Goal: Navigation & Orientation: Find specific page/section

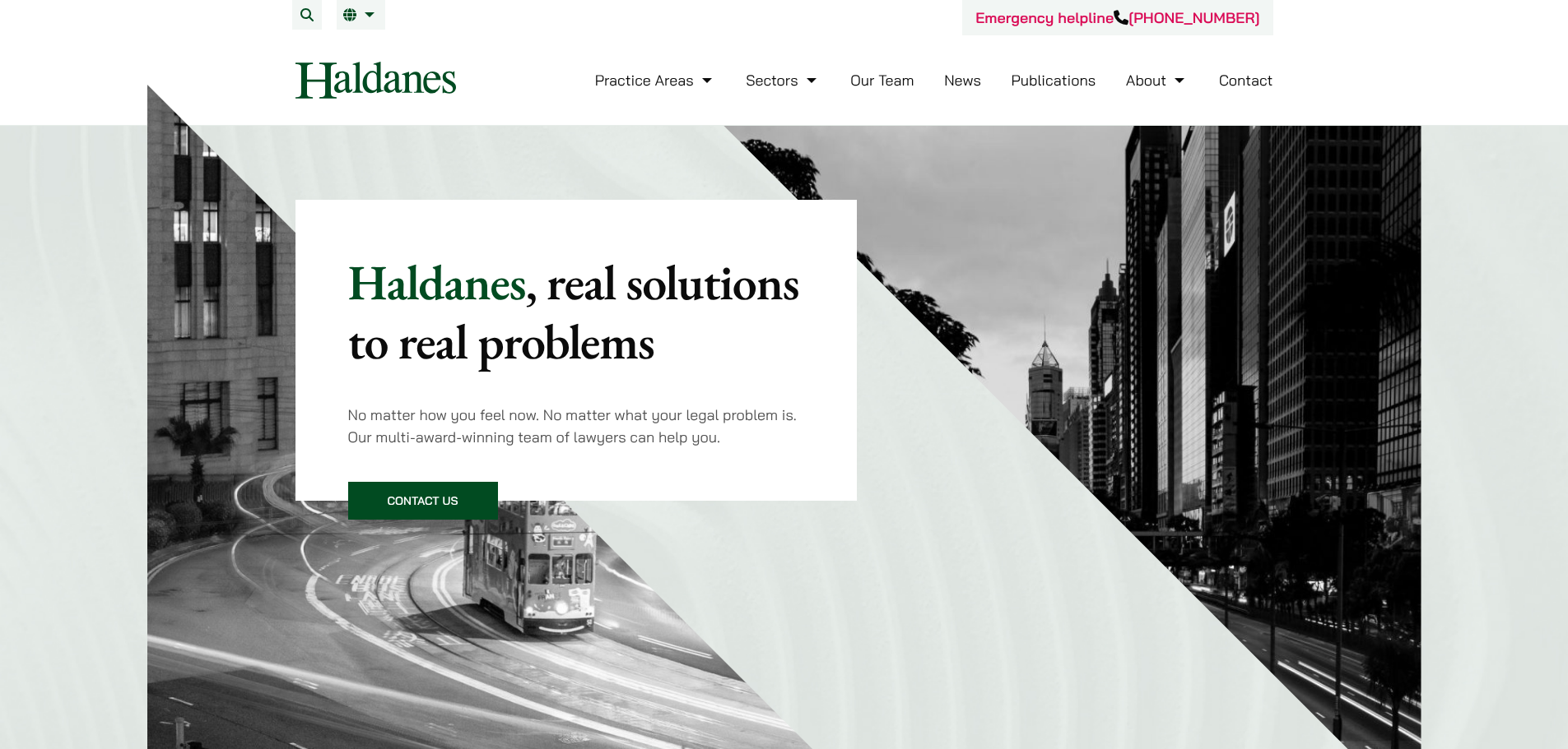
click at [1261, 78] on link "Contact" at bounding box center [1246, 80] width 54 height 19
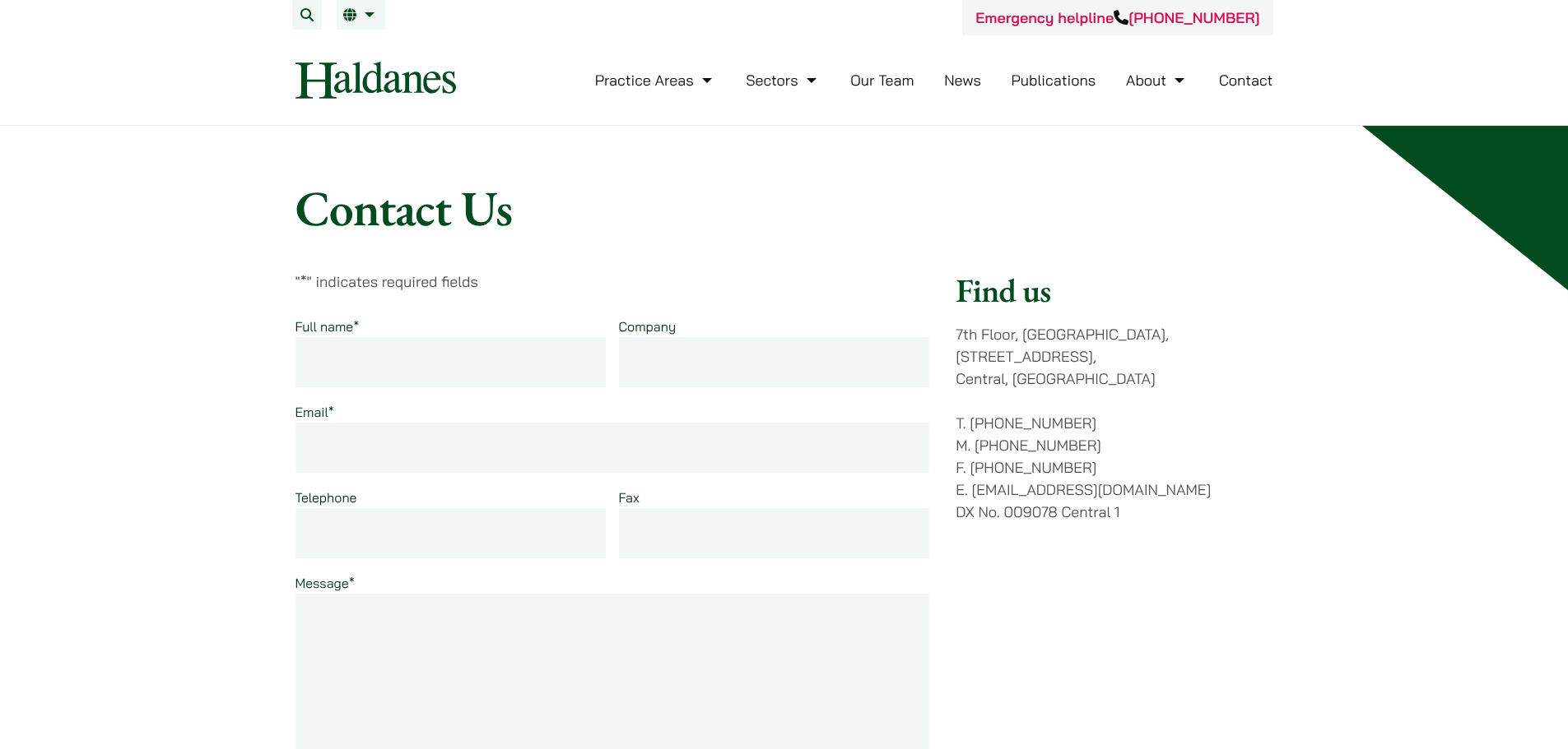
click at [880, 82] on link "Our Team" at bounding box center [882, 80] width 63 height 19
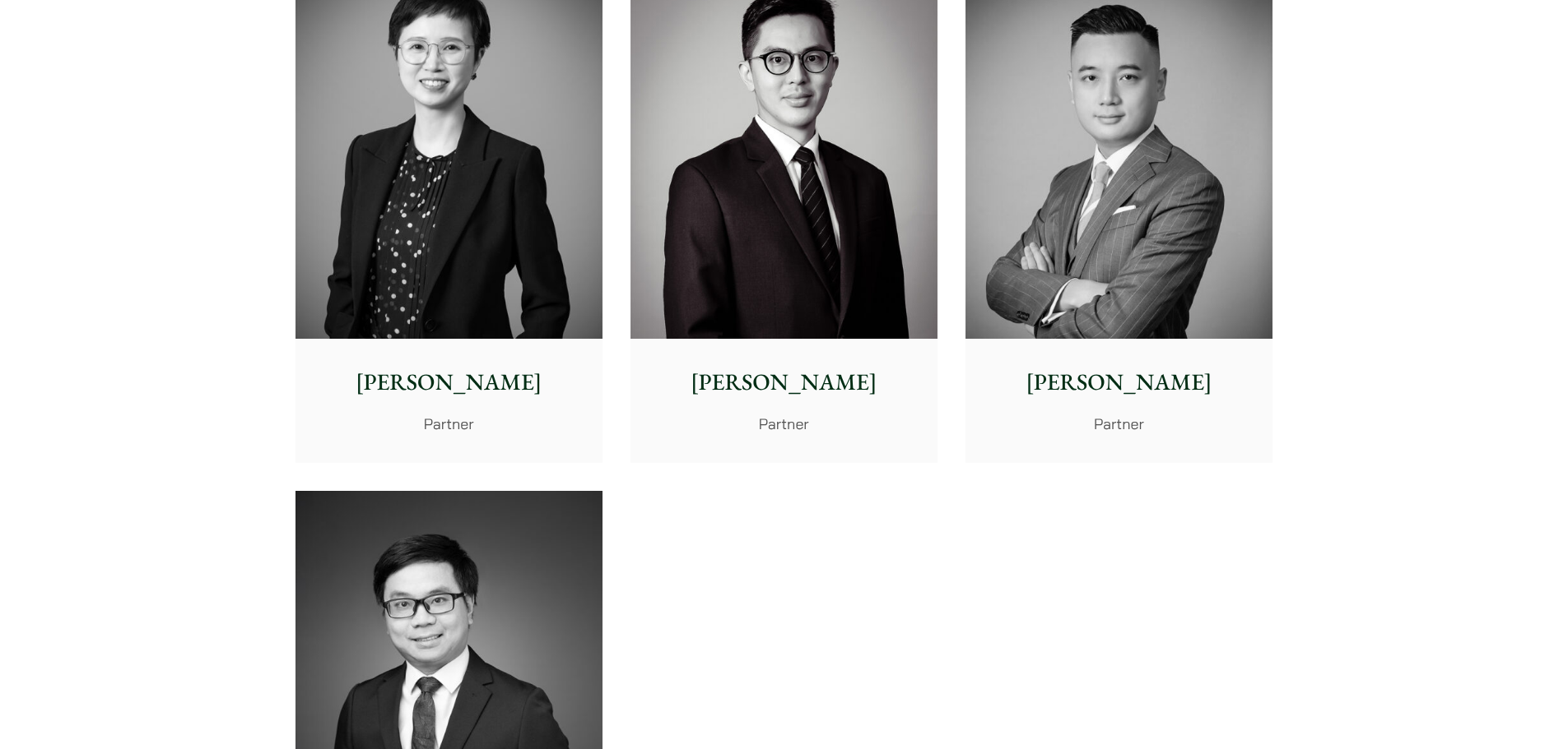
scroll to position [3209, 0]
